Goal: Obtain resource: Obtain resource

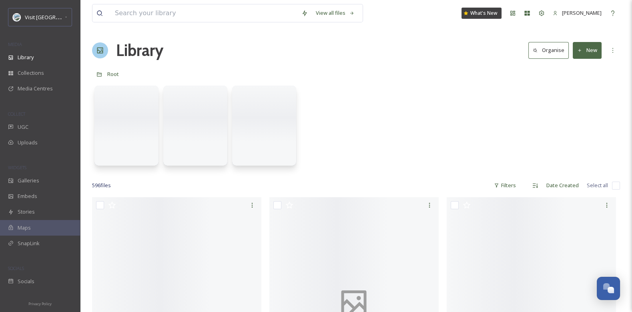
scroll to position [339, 0]
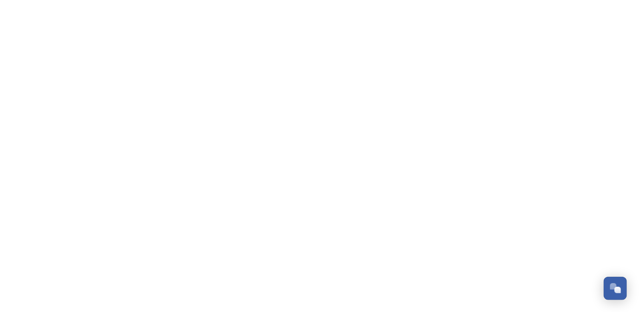
scroll to position [339, 0]
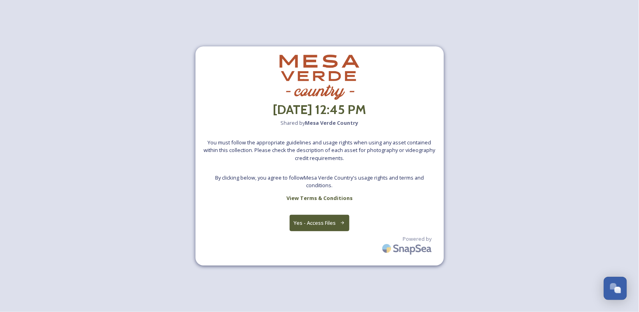
click at [331, 222] on button "Yes - Access Files" at bounding box center [319, 223] width 60 height 16
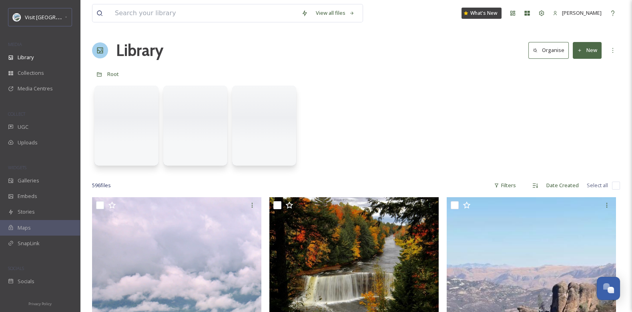
scroll to position [339, 0]
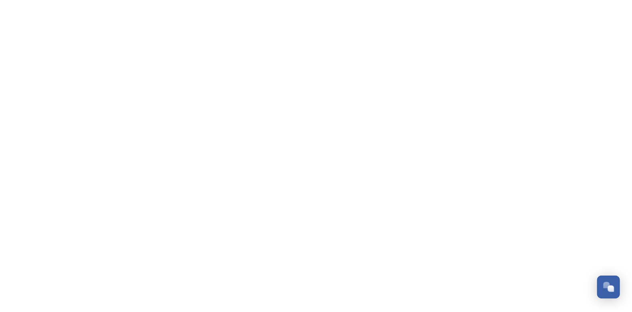
scroll to position [339, 0]
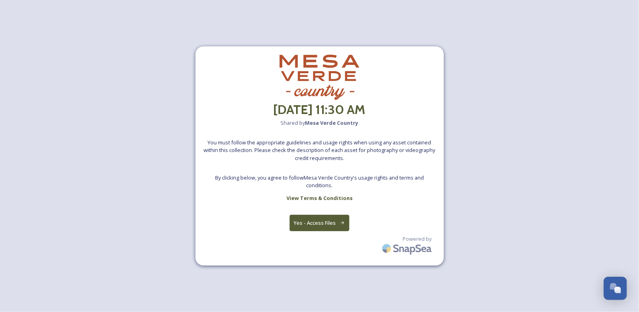
click at [324, 220] on button "Yes - Access Files" at bounding box center [319, 223] width 60 height 16
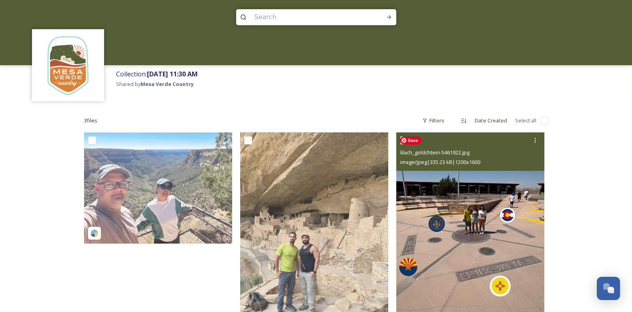
scroll to position [71, 0]
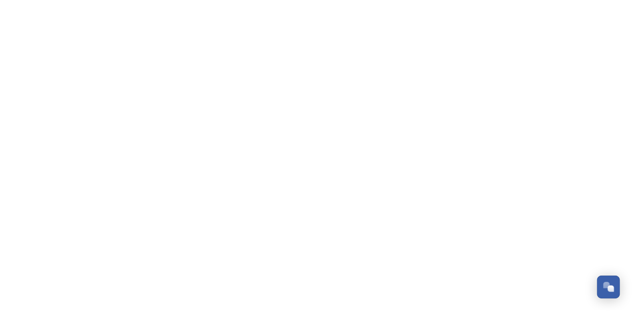
scroll to position [339, 0]
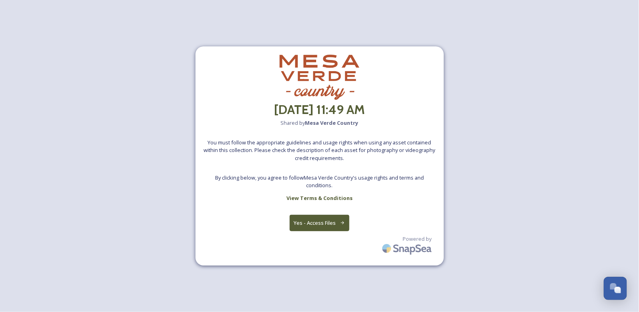
click at [336, 219] on button "Yes - Access Files" at bounding box center [319, 223] width 60 height 16
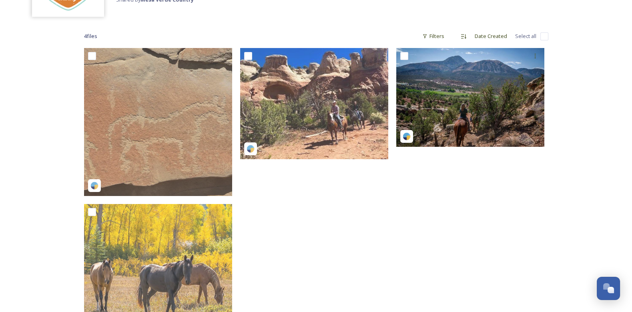
scroll to position [46, 0]
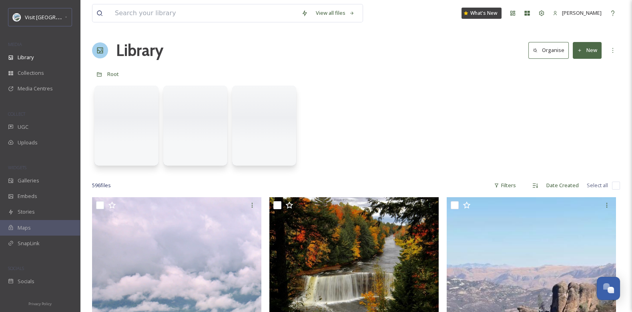
scroll to position [339, 0]
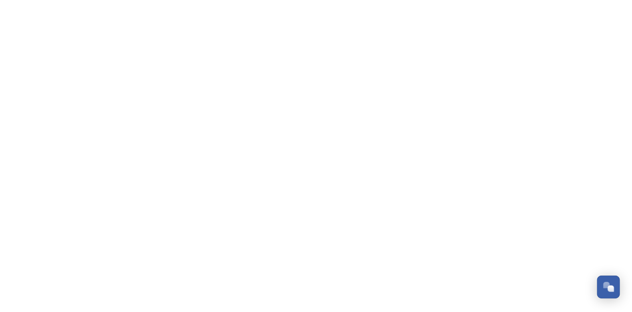
scroll to position [339, 0]
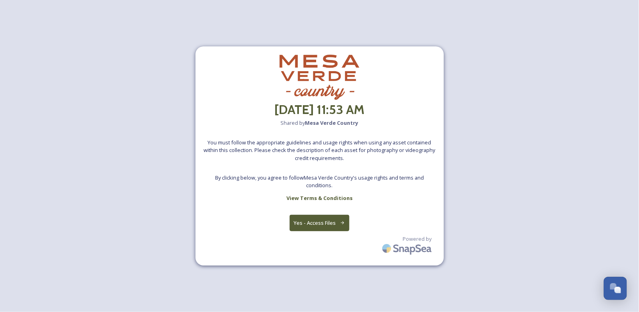
click at [336, 225] on button "Yes - Access Files" at bounding box center [319, 223] width 60 height 16
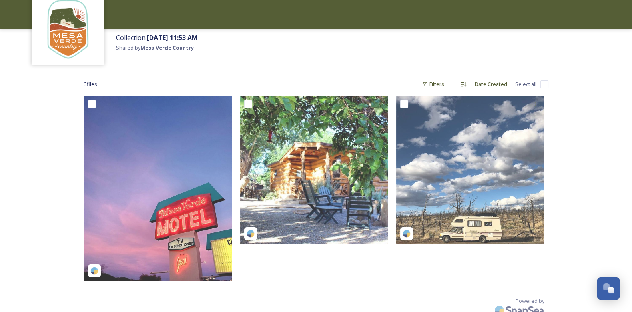
scroll to position [58, 0]
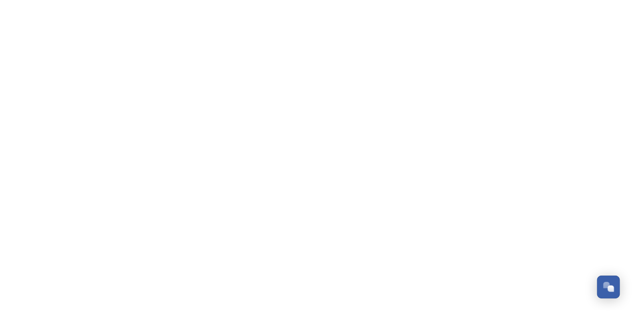
scroll to position [339, 0]
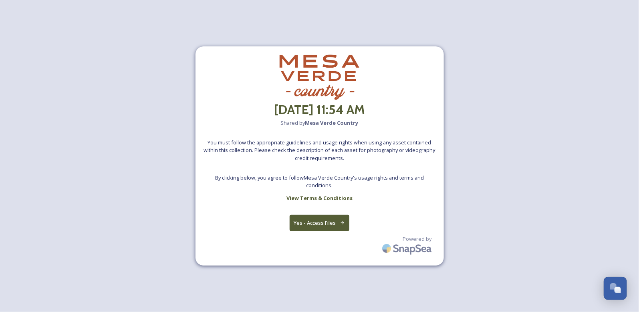
click at [338, 227] on button "Yes - Access Files" at bounding box center [319, 223] width 60 height 16
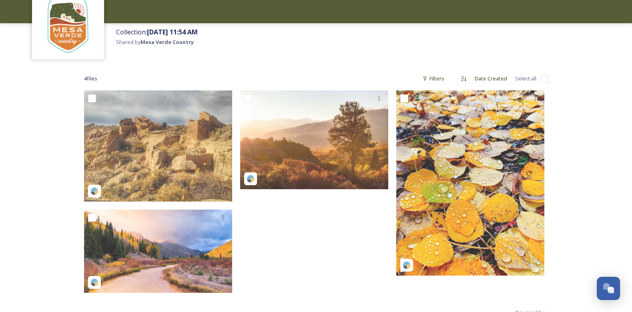
scroll to position [76, 0]
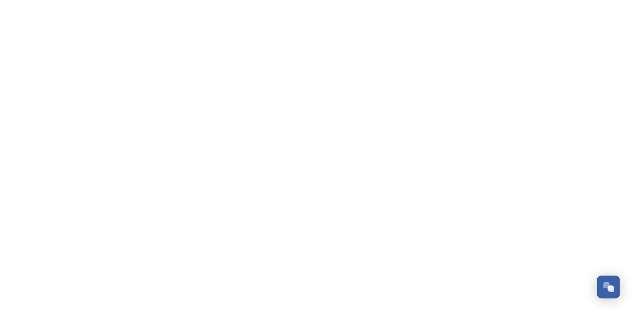
scroll to position [339, 0]
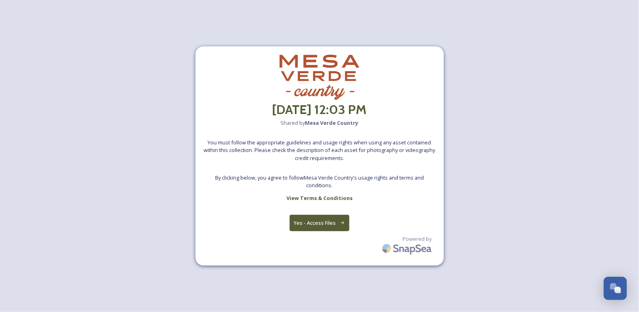
click at [329, 221] on button "Yes - Access Files" at bounding box center [319, 223] width 60 height 16
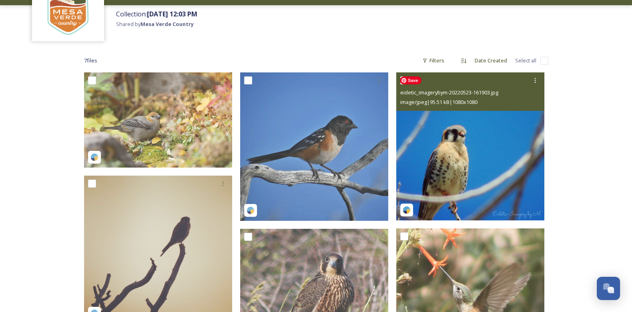
scroll to position [281, 0]
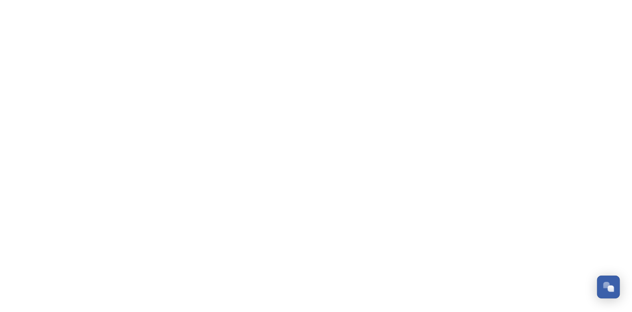
scroll to position [339, 0]
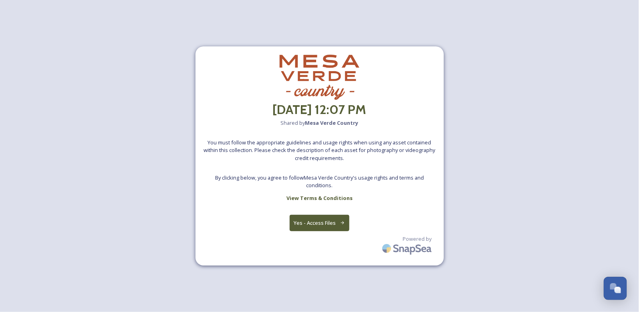
click at [325, 228] on button "Yes - Access Files" at bounding box center [319, 223] width 60 height 16
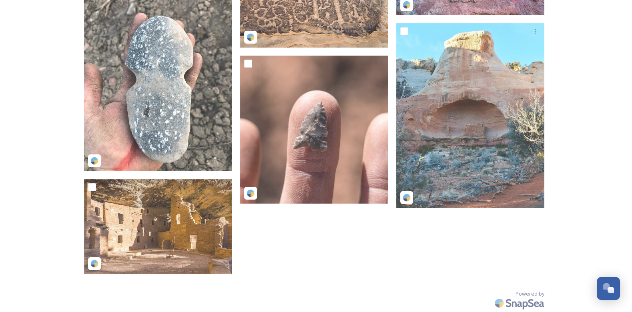
scroll to position [317, 0]
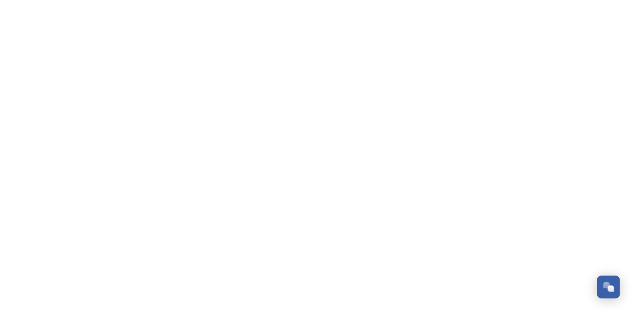
scroll to position [339, 0]
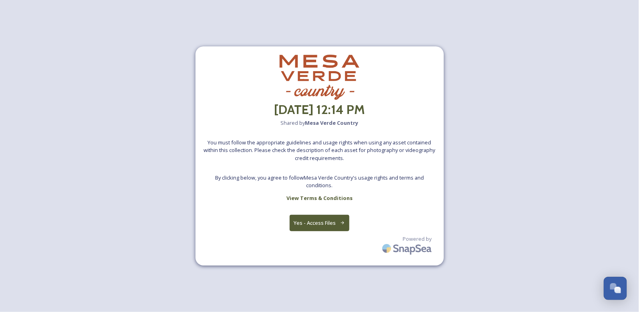
click at [323, 221] on button "Yes - Access Files" at bounding box center [319, 223] width 60 height 16
